Goal: Task Accomplishment & Management: Manage account settings

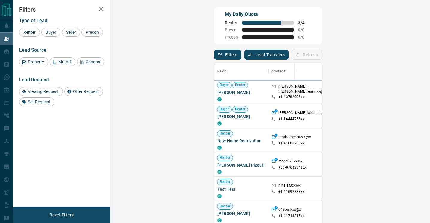
scroll to position [169, 307]
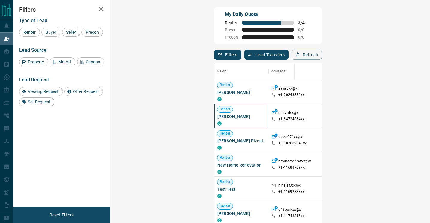
drag, startPoint x: 157, startPoint y: 117, endPoint x: 115, endPoint y: 119, distance: 41.7
click at [214, 119] on div "Renter [PERSON_NAME]" at bounding box center [241, 116] width 54 height 24
copy span "[PERSON_NAME]"
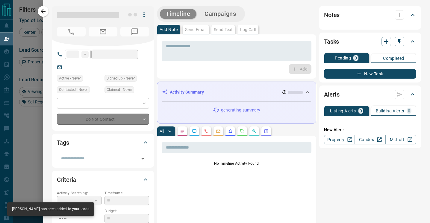
type input "**"
type input "**********"
type input "**"
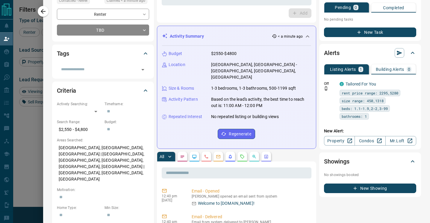
scroll to position [0, 0]
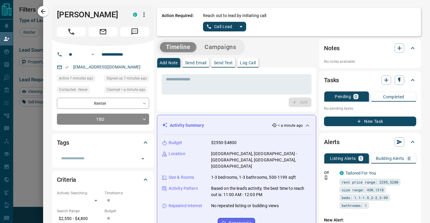
click at [217, 26] on button "Call Lead" at bounding box center [219, 27] width 33 height 10
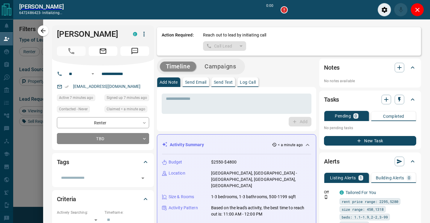
scroll to position [154, 307]
type input "*******"
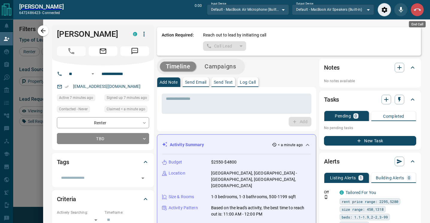
click at [417, 11] on icon "End Call" at bounding box center [417, 9] width 7 height 7
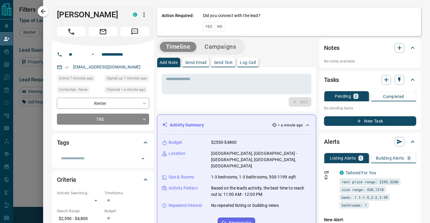
click at [222, 27] on button "No" at bounding box center [220, 26] width 10 height 9
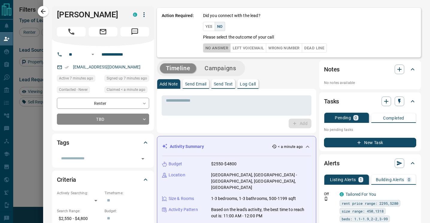
click at [220, 49] on button "No Answer" at bounding box center [217, 47] width 28 height 9
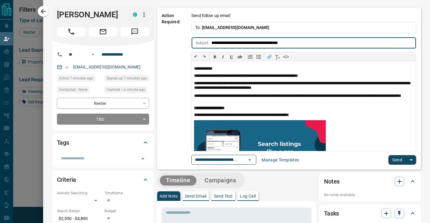
click at [396, 158] on button "Send" at bounding box center [397, 160] width 18 height 10
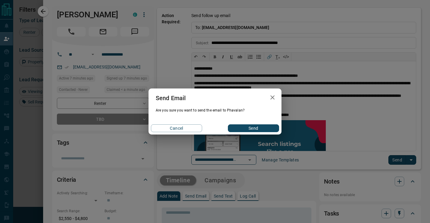
click at [251, 134] on div "Cancel Send" at bounding box center [215, 128] width 133 height 13
click at [248, 129] on button "Send" at bounding box center [253, 129] width 51 height 8
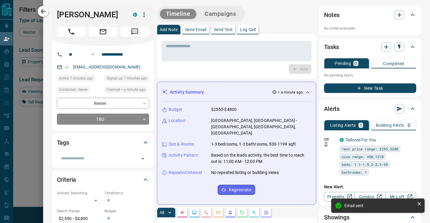
click at [45, 14] on icon "button" at bounding box center [43, 11] width 7 height 7
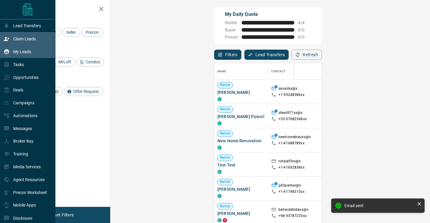
click at [16, 50] on p "My Leads" at bounding box center [22, 51] width 18 height 5
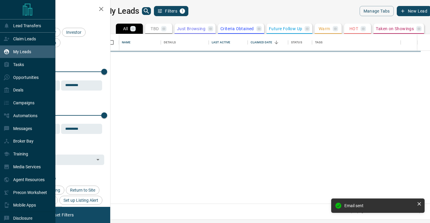
scroll to position [170, 317]
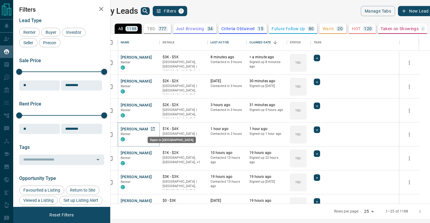
click at [157, 129] on link "Open in New Tab" at bounding box center [153, 129] width 8 height 8
click at [155, 107] on icon "Open in New Tab" at bounding box center [153, 105] width 4 height 4
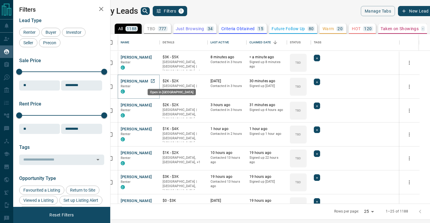
click at [155, 81] on icon "Open in New Tab" at bounding box center [153, 81] width 4 height 4
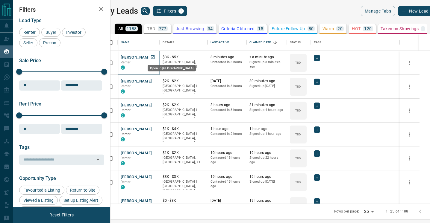
click at [155, 58] on icon "Open in New Tab" at bounding box center [152, 57] width 5 height 5
